Goal: Transaction & Acquisition: Purchase product/service

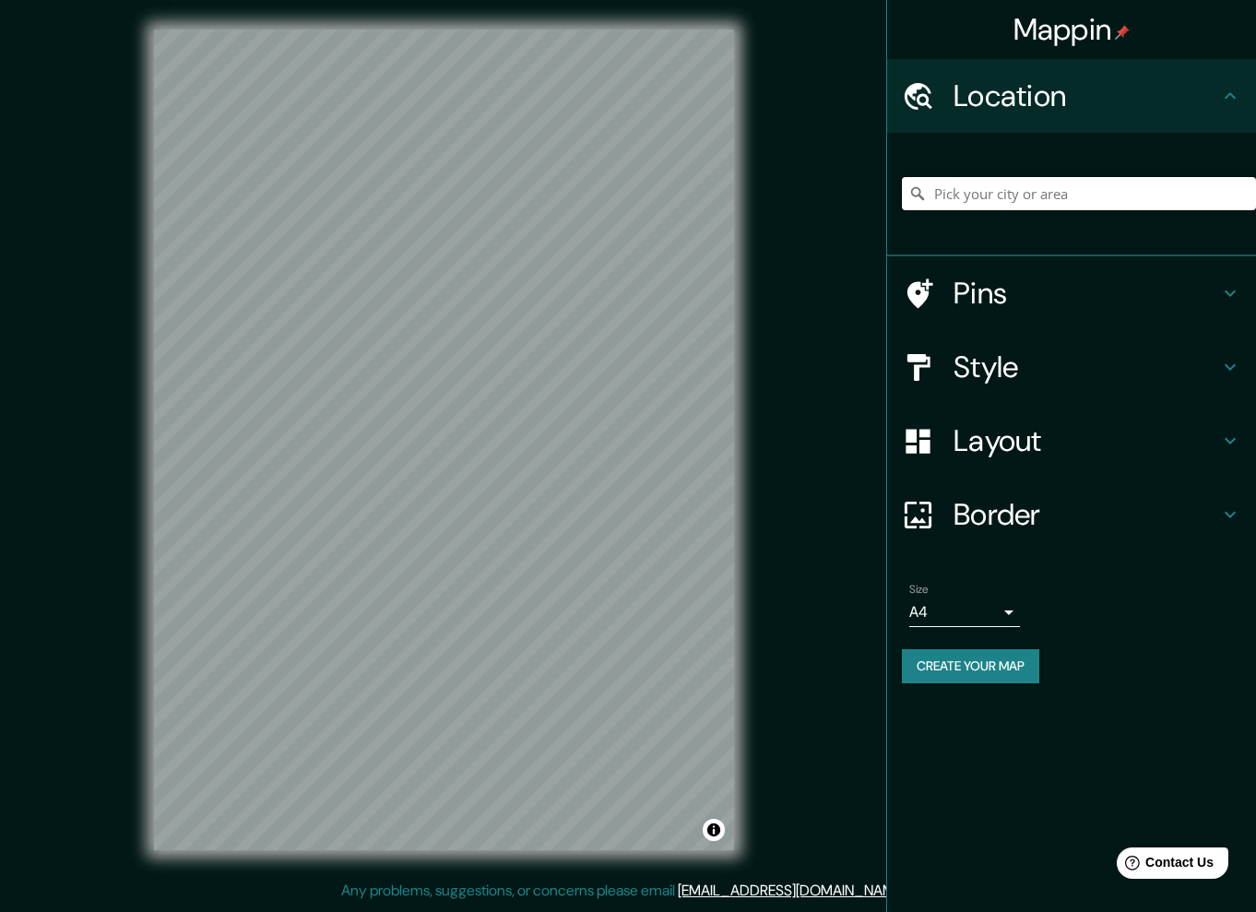
click at [1003, 187] on input "Pick your city or area" at bounding box center [1079, 193] width 354 height 33
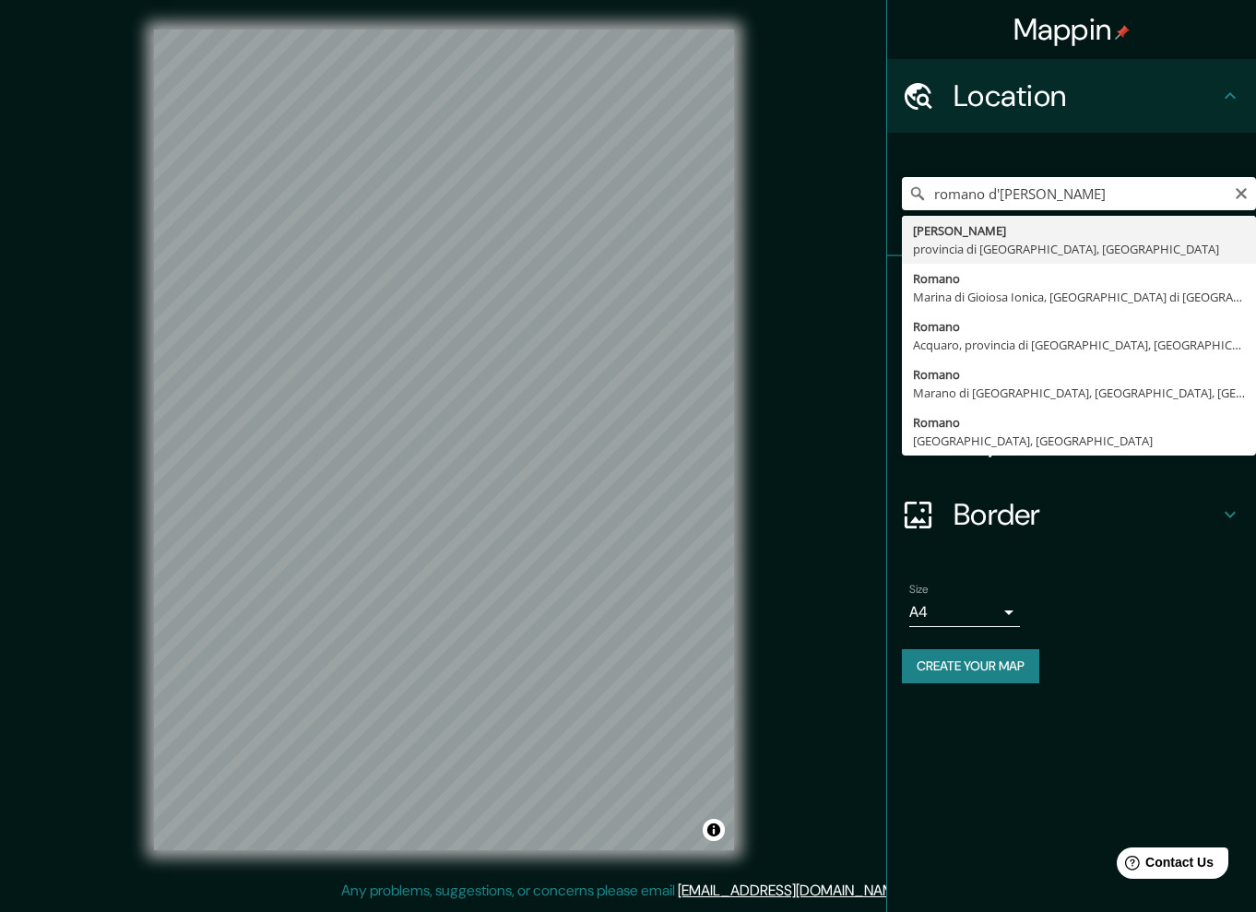
type input "Romano d'Ezzelino, provincia di [GEOGRAPHIC_DATA], [GEOGRAPHIC_DATA]"
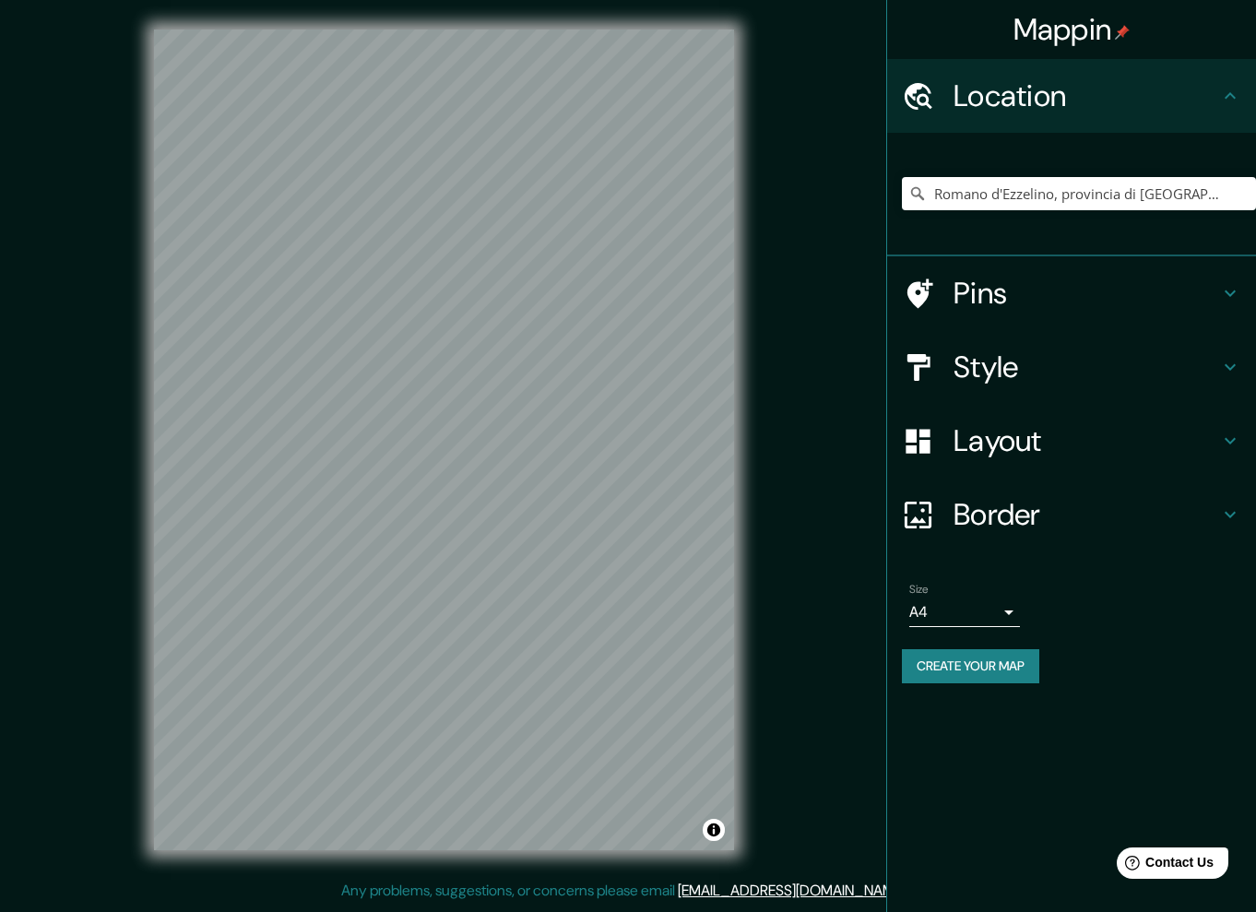
click at [981, 669] on button "Create your map" at bounding box center [970, 666] width 137 height 34
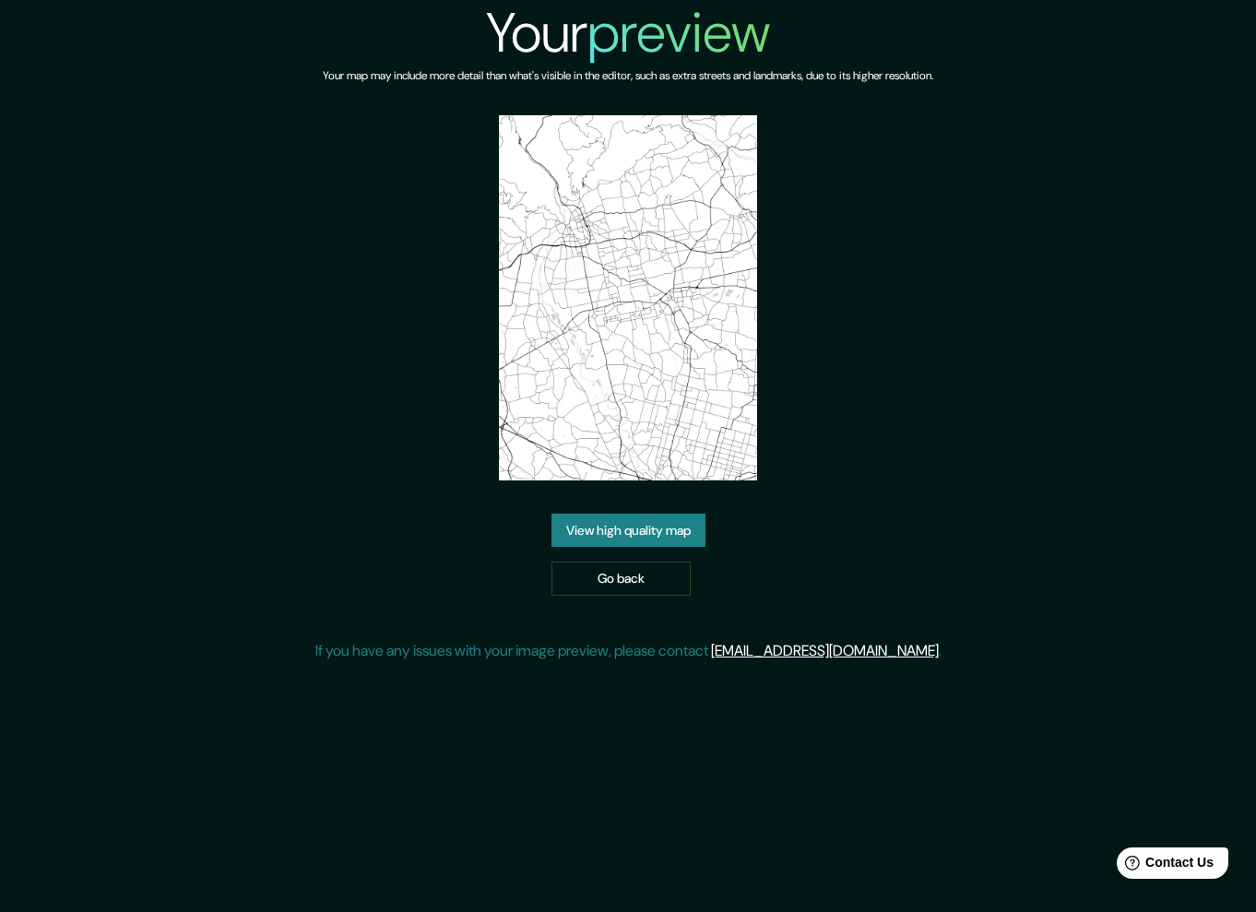
click at [647, 533] on link "View high quality map" at bounding box center [629, 531] width 154 height 34
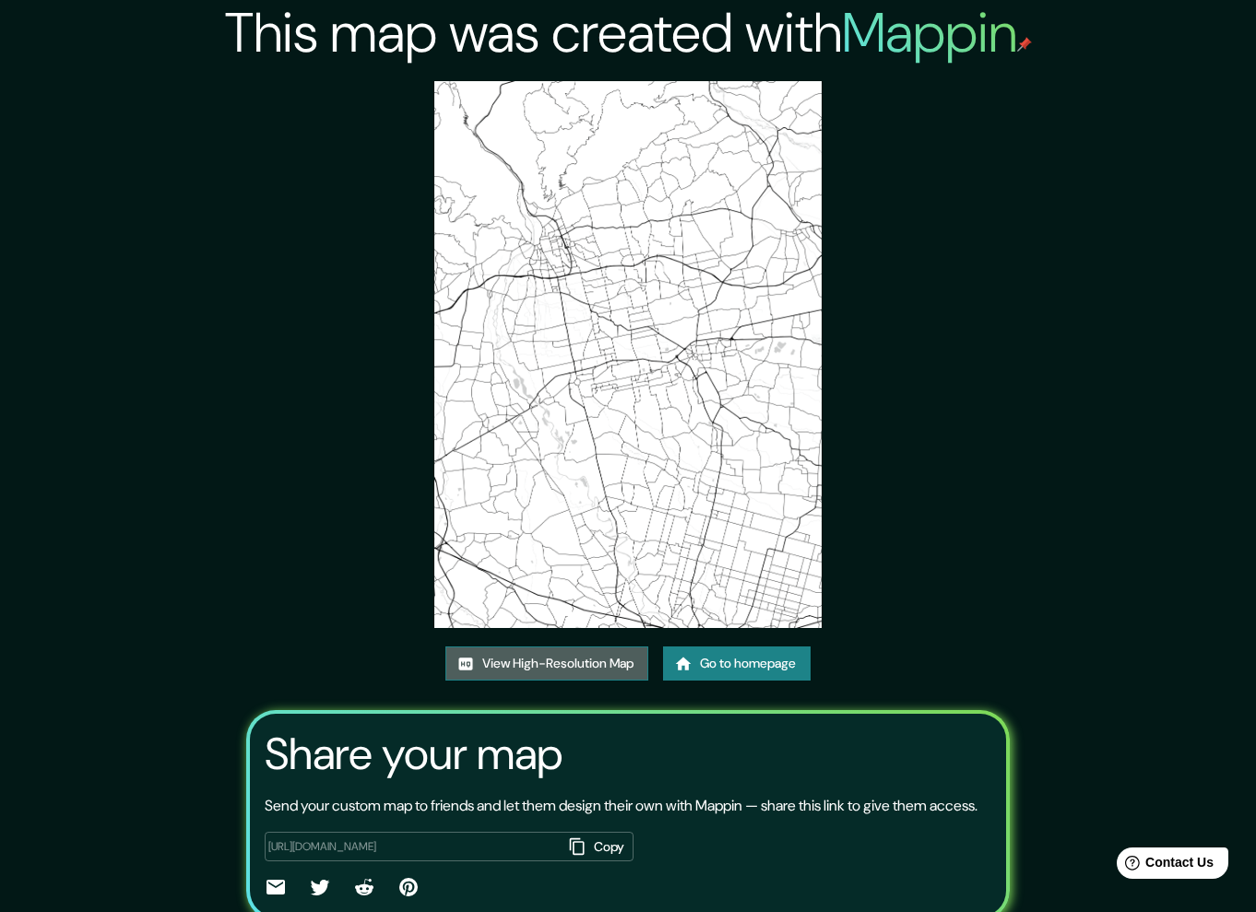
click at [556, 663] on link "View High-Resolution Map" at bounding box center [547, 664] width 203 height 34
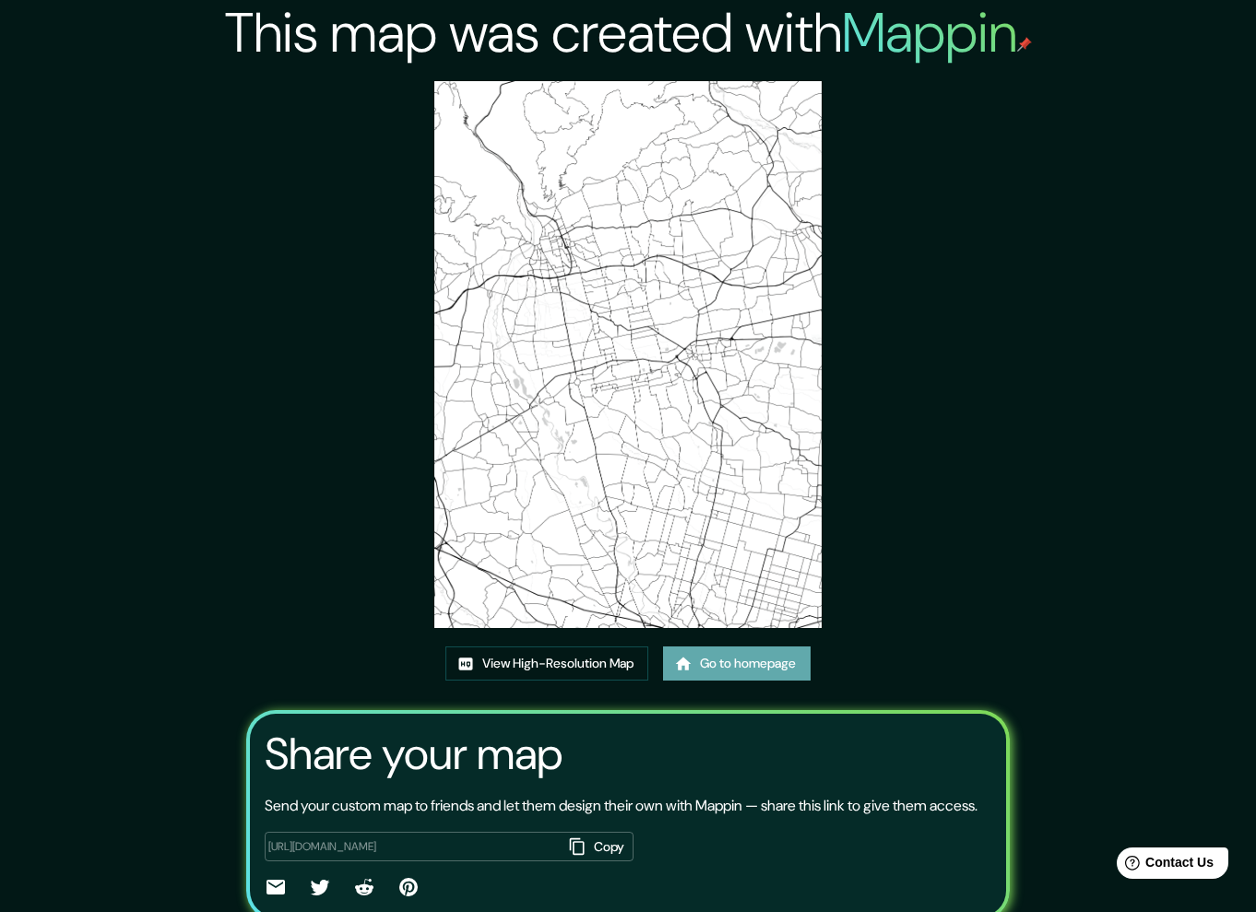
click at [768, 668] on link "Go to homepage" at bounding box center [737, 664] width 148 height 34
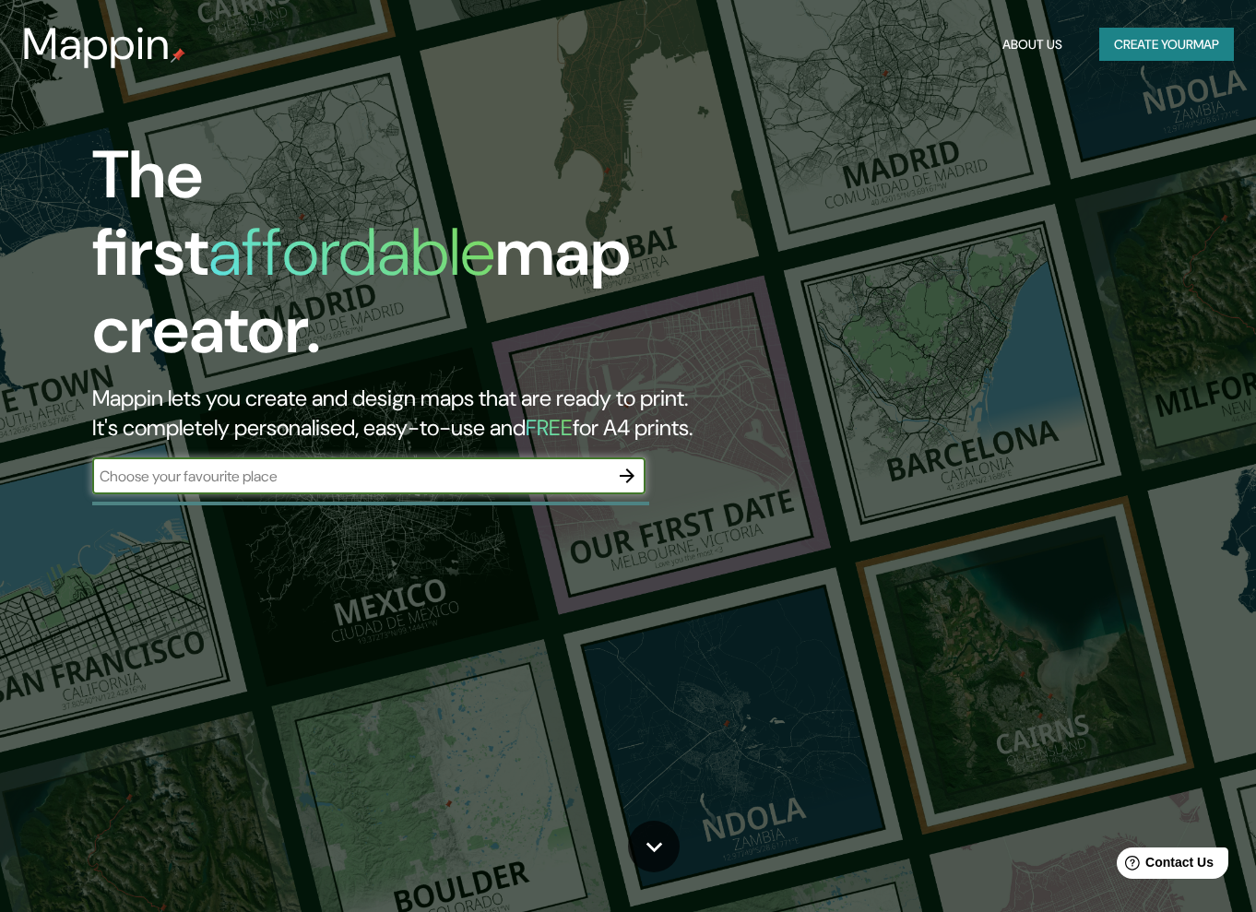
click at [484, 468] on input "text" at bounding box center [350, 476] width 517 height 21
click at [490, 466] on input "text" at bounding box center [350, 476] width 517 height 21
click at [635, 465] on icon "button" at bounding box center [627, 476] width 22 height 22
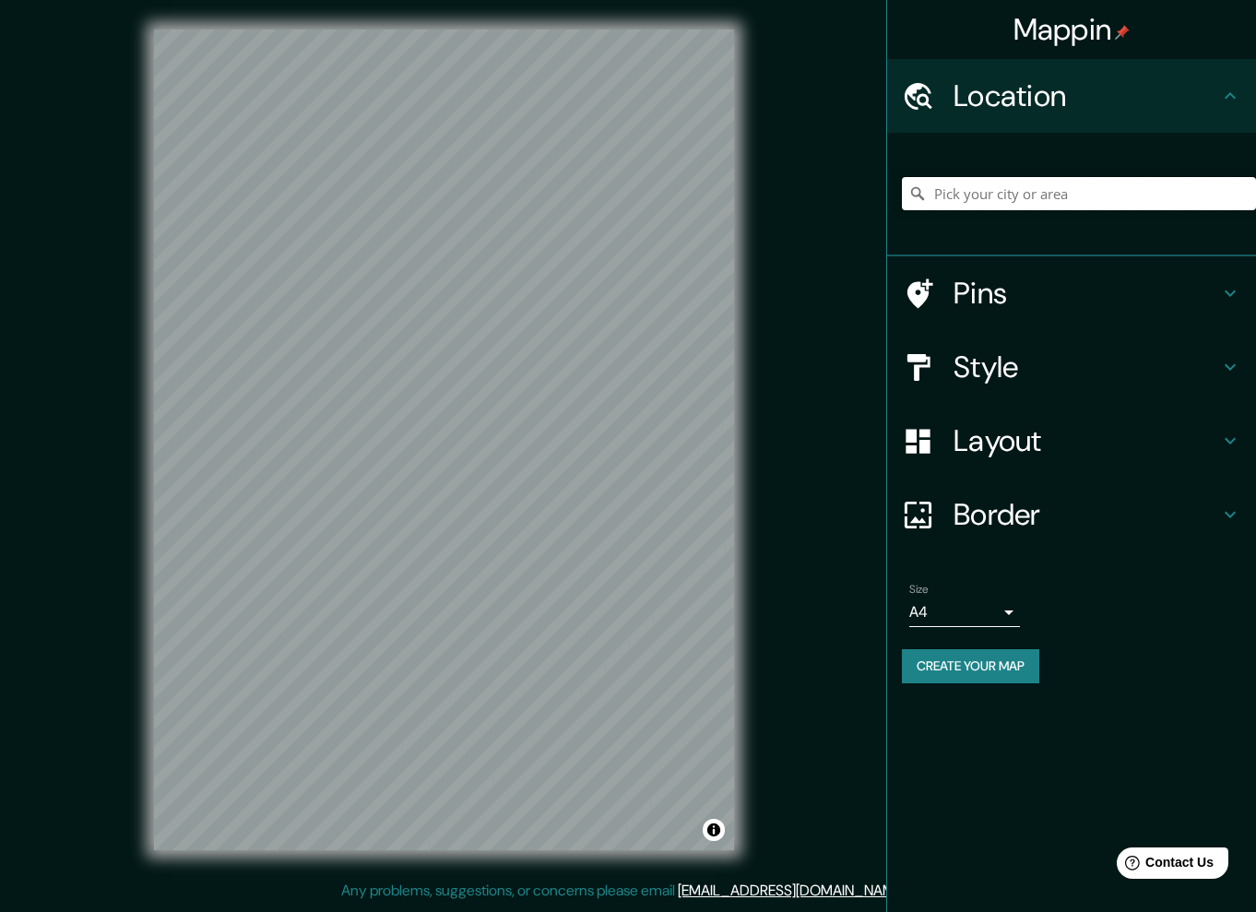
click at [1033, 190] on input "Pick your city or area" at bounding box center [1079, 193] width 354 height 33
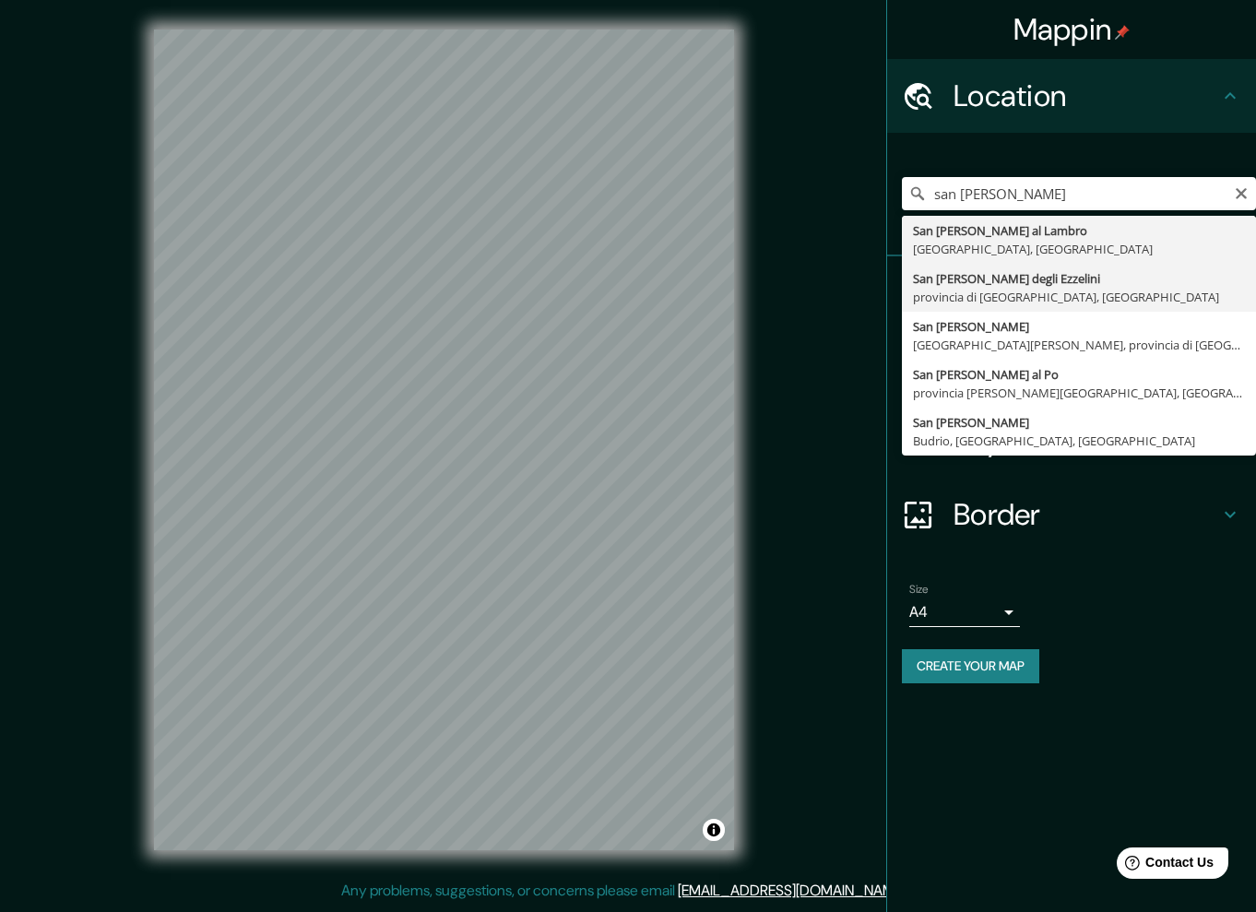
type input "San Zenone degli Ezzelini, provincia di Treviso, Italia"
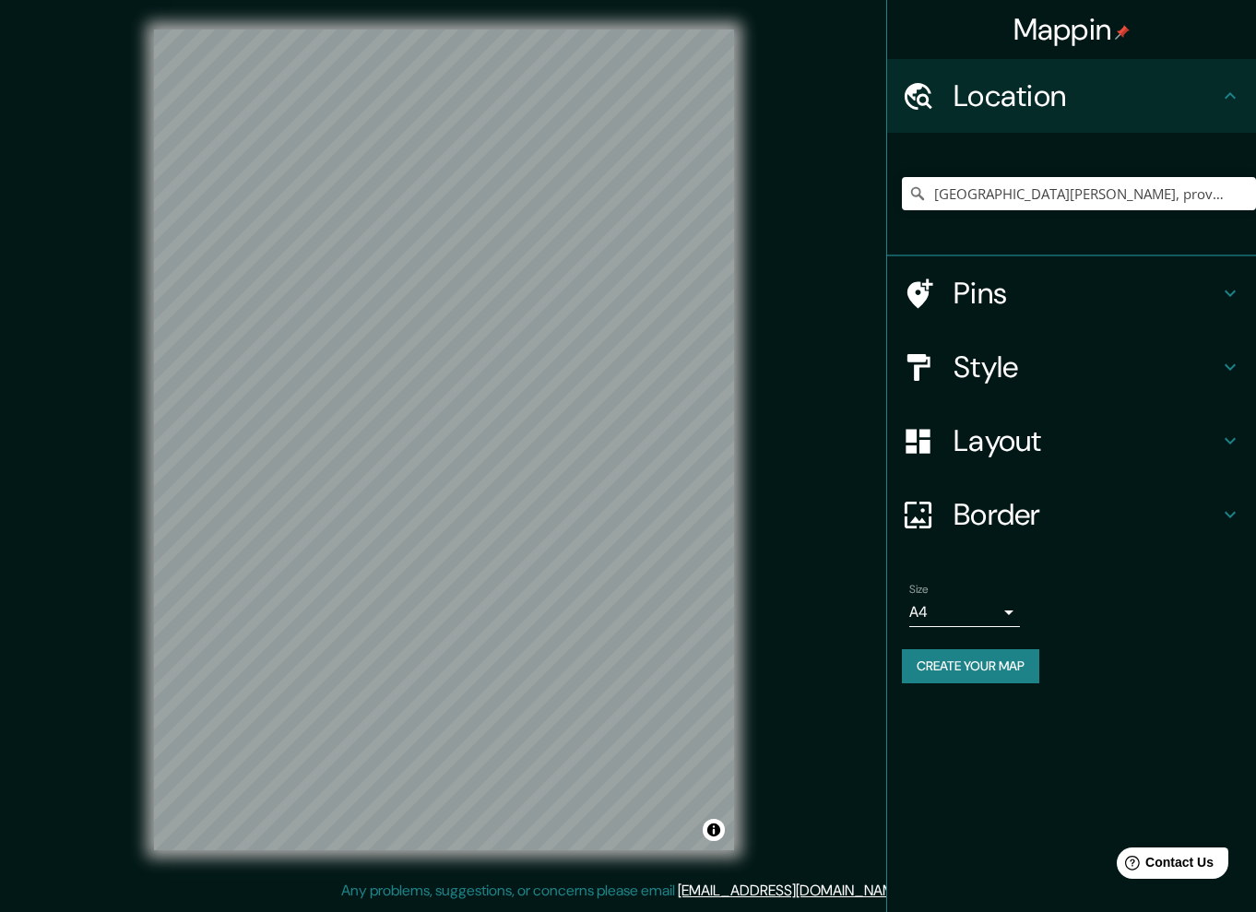
click at [785, 292] on div "Mappin Location San Zenone degli Ezzelini, provincia di Treviso, Italia Pins St…" at bounding box center [628, 455] width 1256 height 910
